Goal: Find specific page/section: Find specific page/section

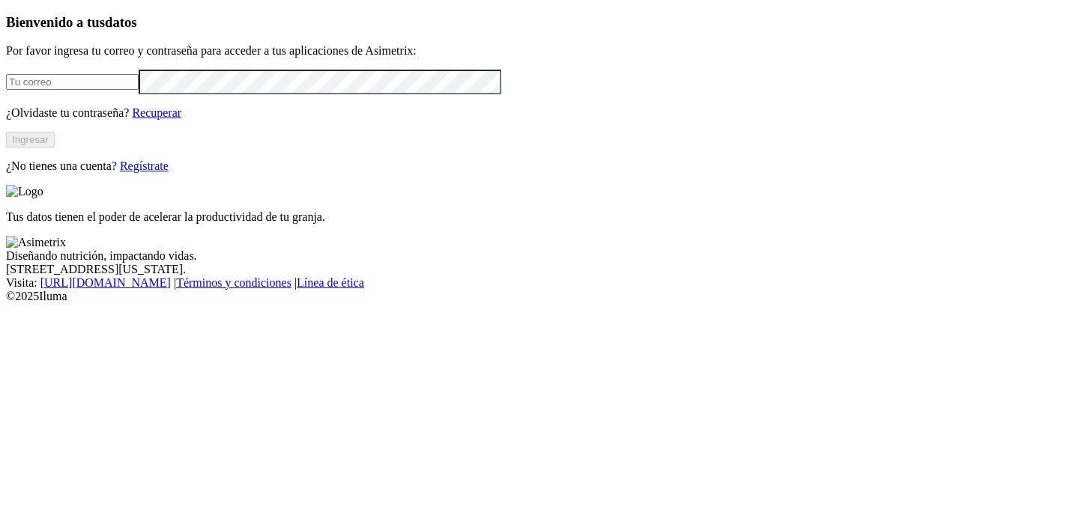
type input "[EMAIL_ADDRESS][PERSON_NAME][DOMAIN_NAME]"
click at [55, 148] on button "Ingresar" at bounding box center [30, 140] width 49 height 16
